Goal: Complete application form: Complete application form

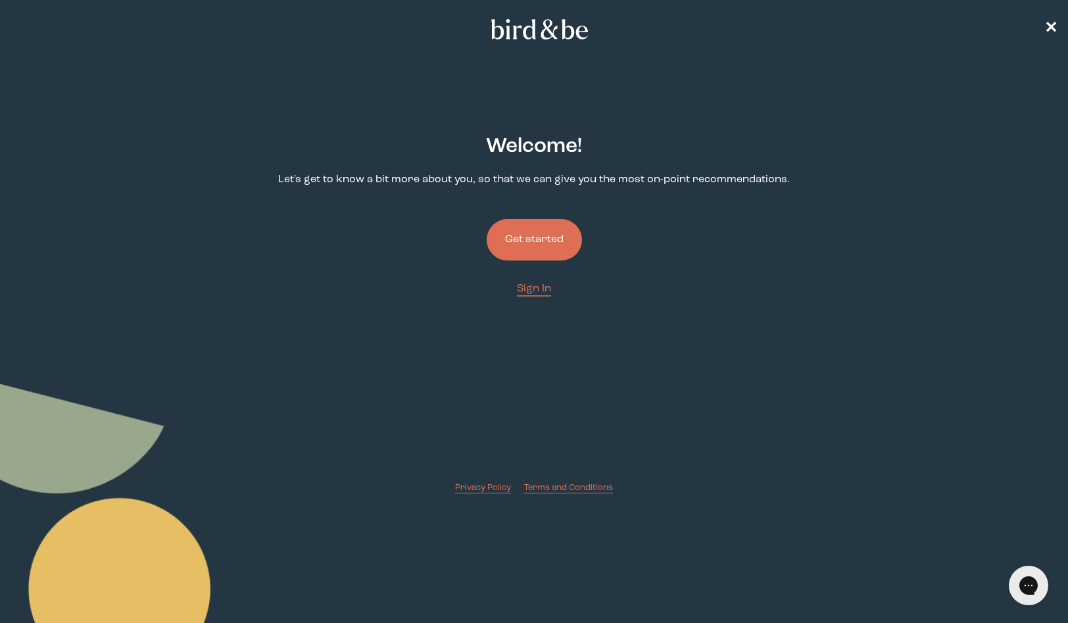
click at [554, 225] on button "Get started" at bounding box center [533, 239] width 95 height 41
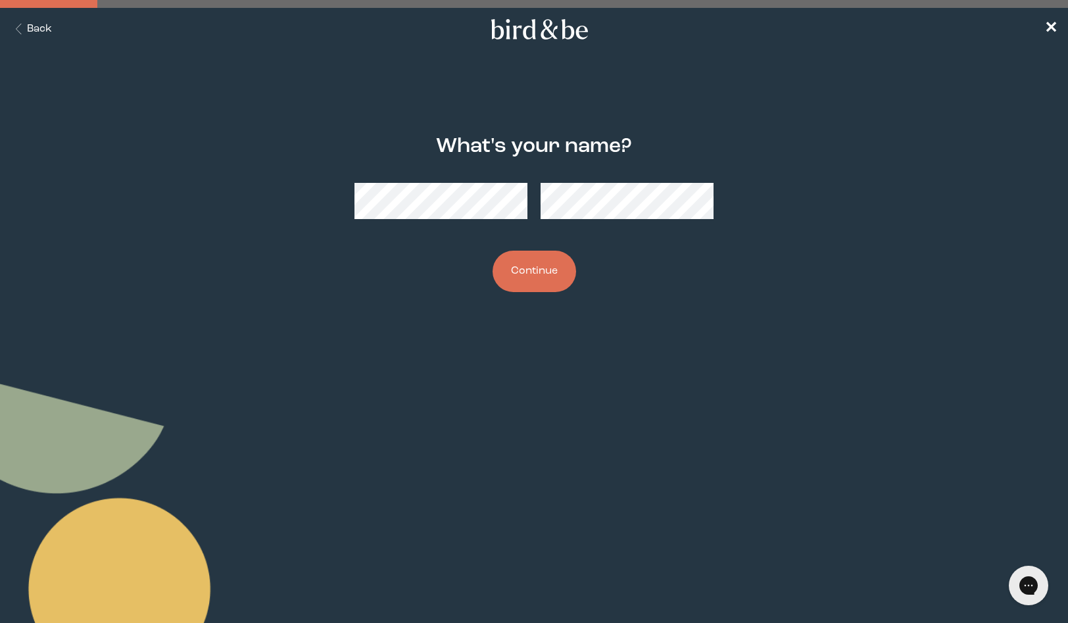
click at [558, 272] on button "Continue" at bounding box center [533, 270] width 83 height 41
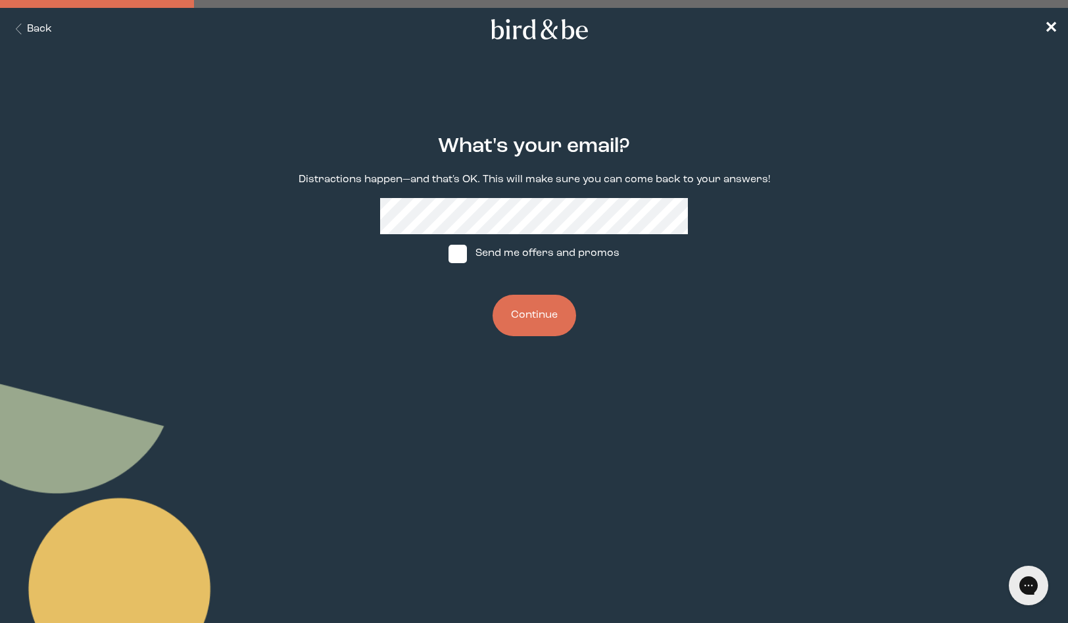
click at [461, 261] on span at bounding box center [457, 254] width 18 height 18
click at [448, 254] on input "Send me offers and promos" at bounding box center [448, 253] width 1 height 1
checkbox input "true"
click at [531, 316] on button "Continue" at bounding box center [533, 315] width 83 height 41
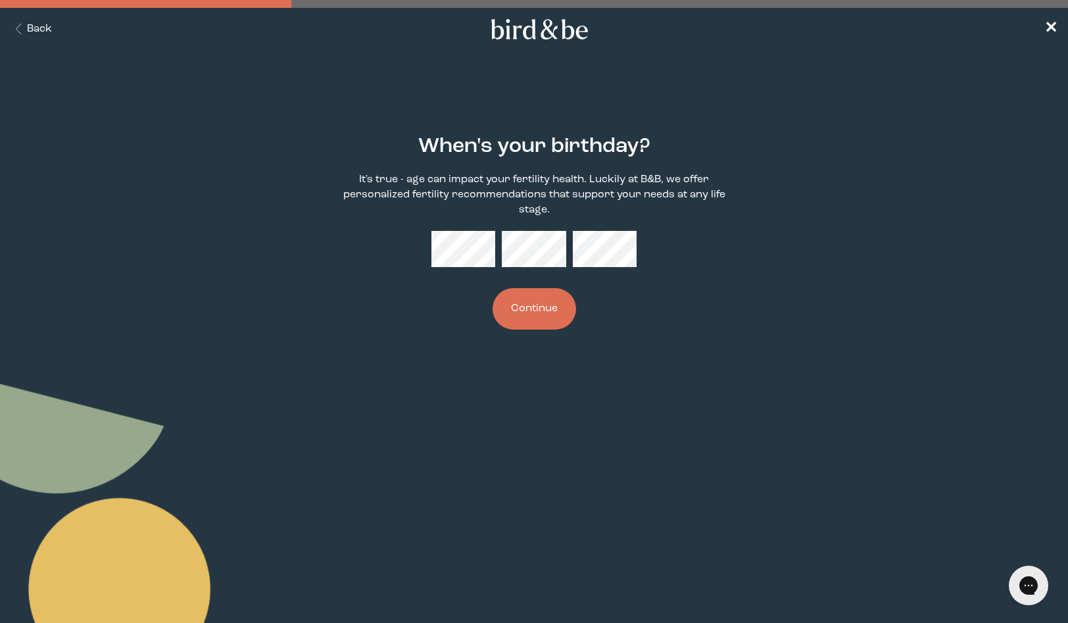
click at [540, 312] on button "Continue" at bounding box center [533, 308] width 83 height 41
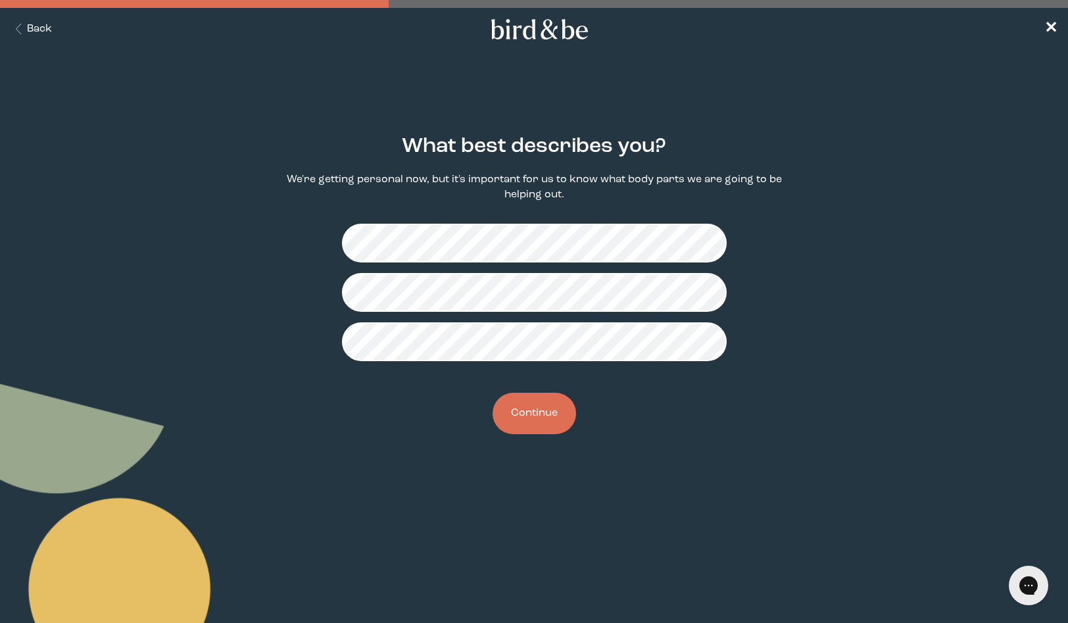
click at [533, 421] on button "Continue" at bounding box center [533, 412] width 83 height 41
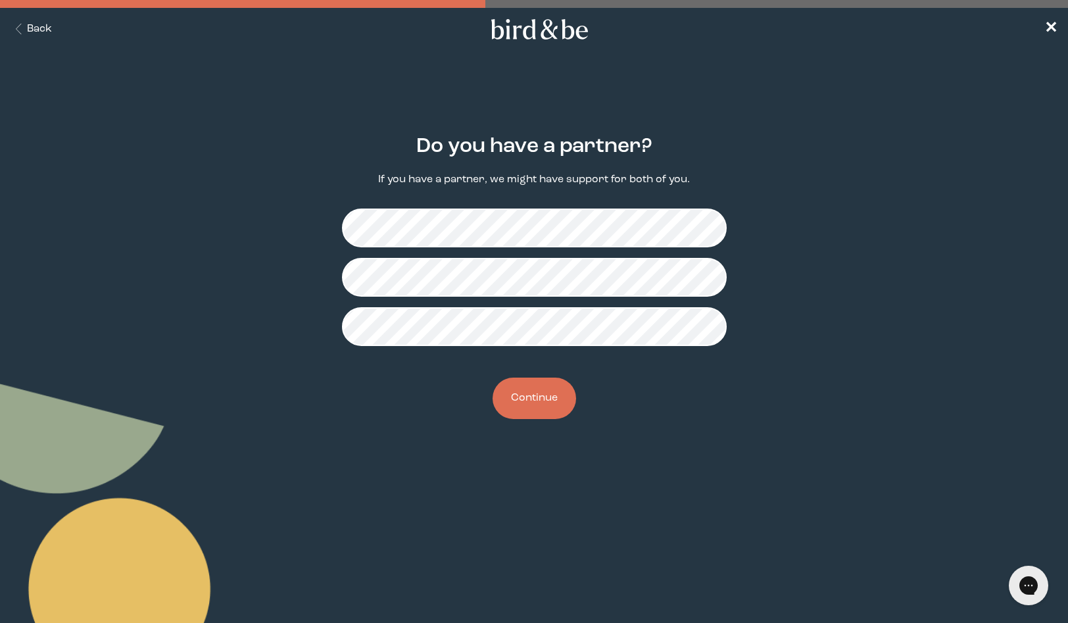
click at [542, 397] on button "Continue" at bounding box center [533, 397] width 83 height 41
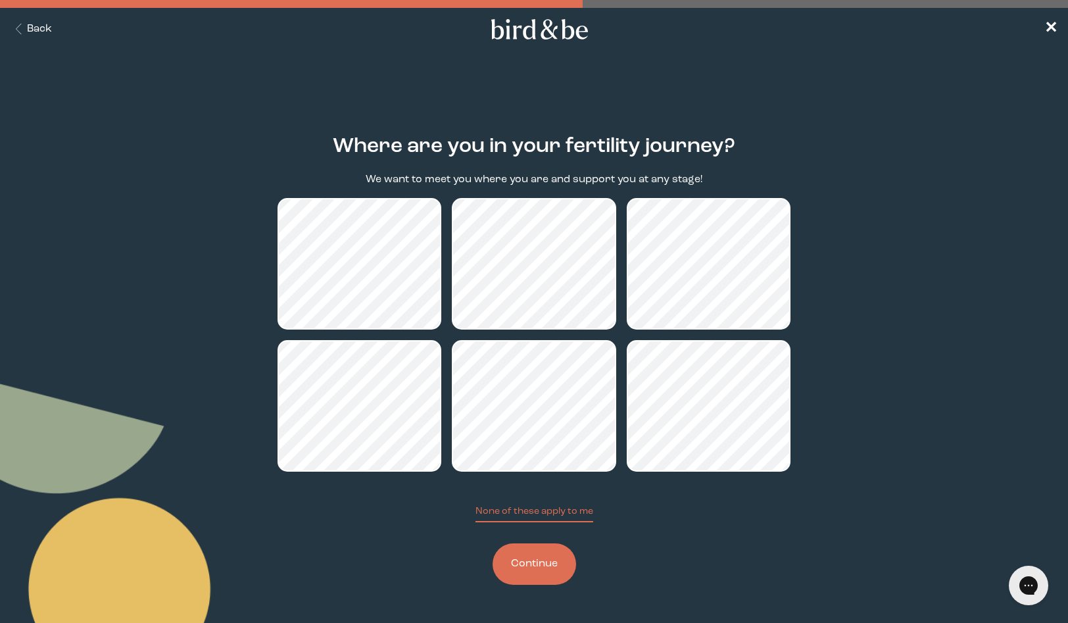
click at [544, 561] on button "Continue" at bounding box center [533, 563] width 83 height 41
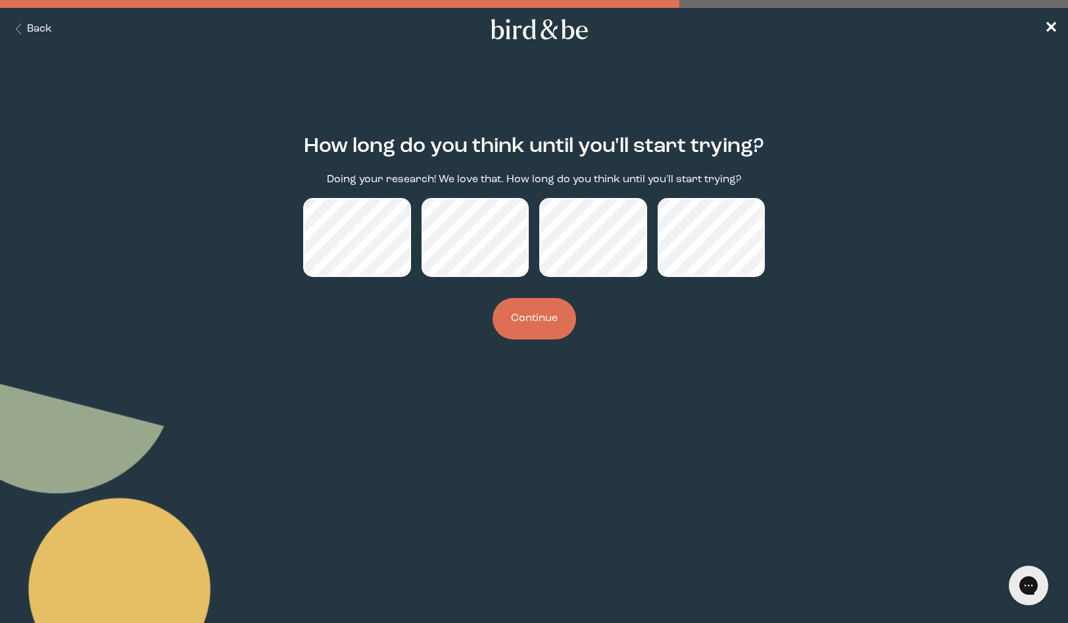
click at [535, 314] on button "Continue" at bounding box center [533, 318] width 83 height 41
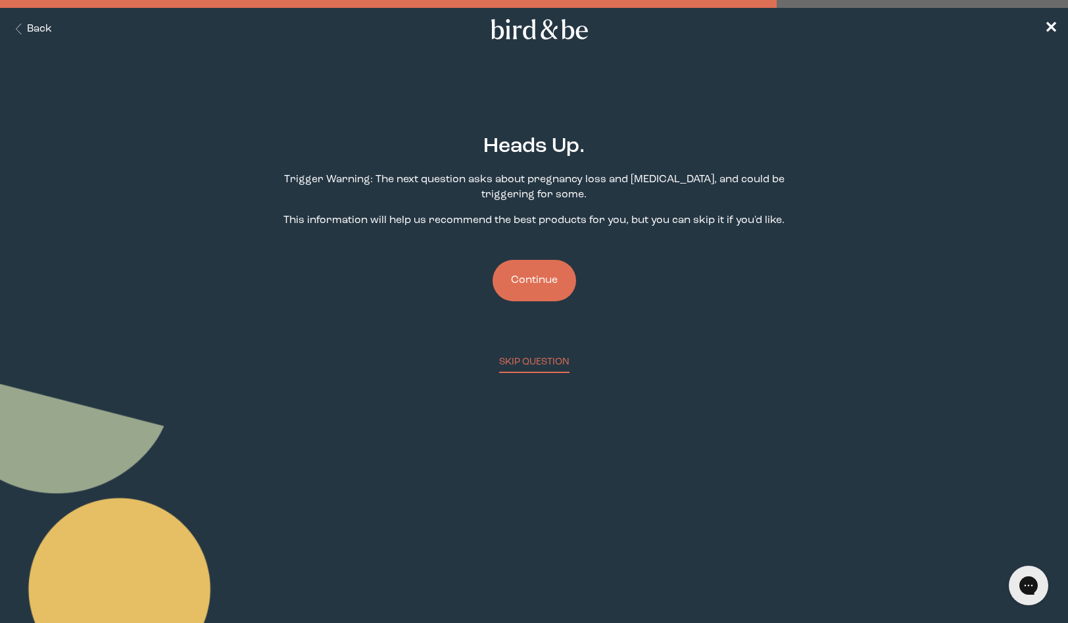
click at [541, 280] on button "Continue" at bounding box center [533, 280] width 83 height 41
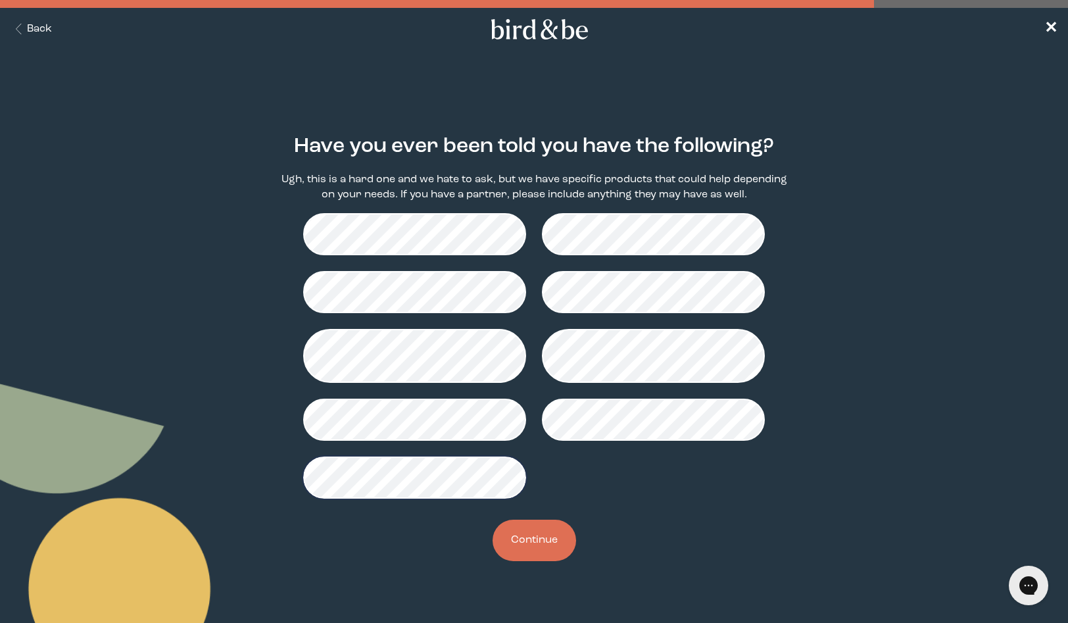
click at [525, 536] on button "Continue" at bounding box center [533, 539] width 83 height 41
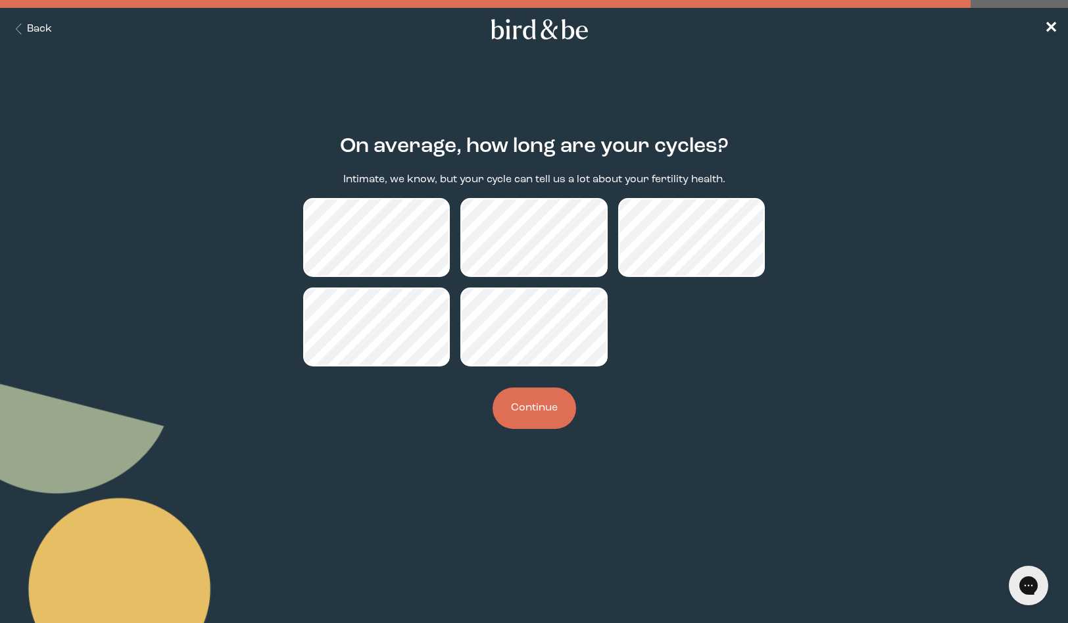
click at [533, 419] on button "Continue" at bounding box center [533, 407] width 83 height 41
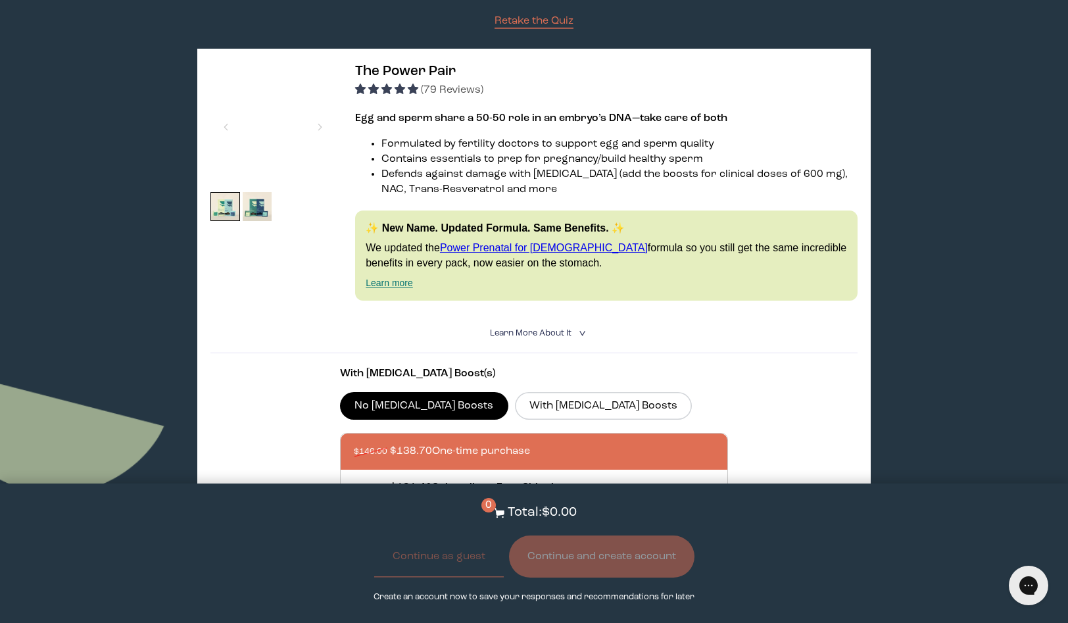
scroll to position [160, 0]
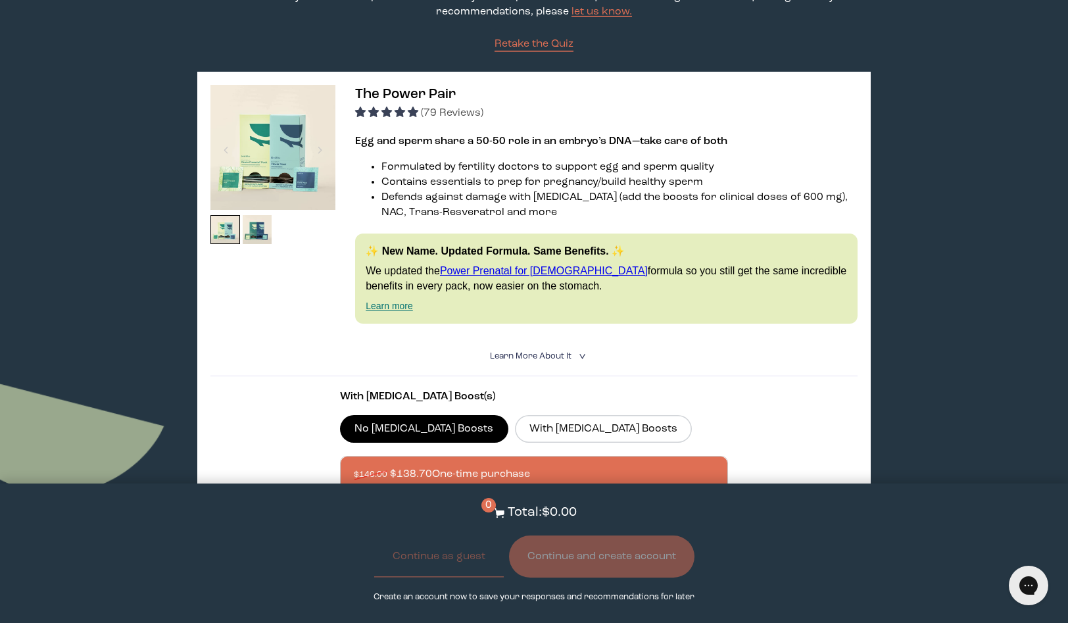
click at [553, 353] on span "Learn More About it" at bounding box center [531, 356] width 82 height 9
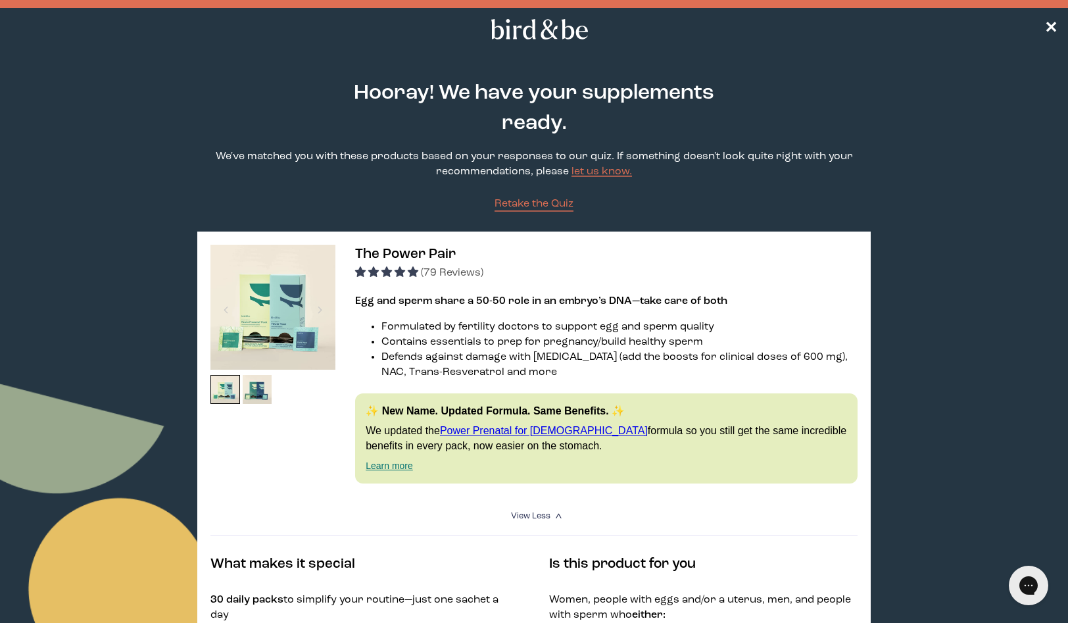
scroll to position [0, 0]
click at [525, 31] on use at bounding box center [539, 29] width 97 height 20
